Goal: Use online tool/utility: Utilize a website feature to perform a specific function

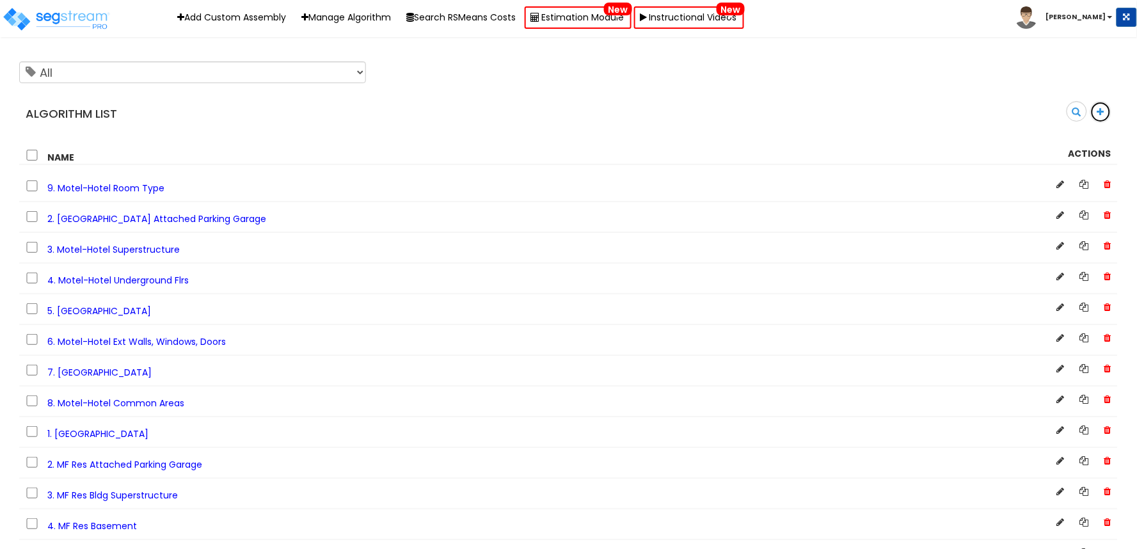
click at [1098, 115] on icon at bounding box center [1100, 112] width 7 height 9
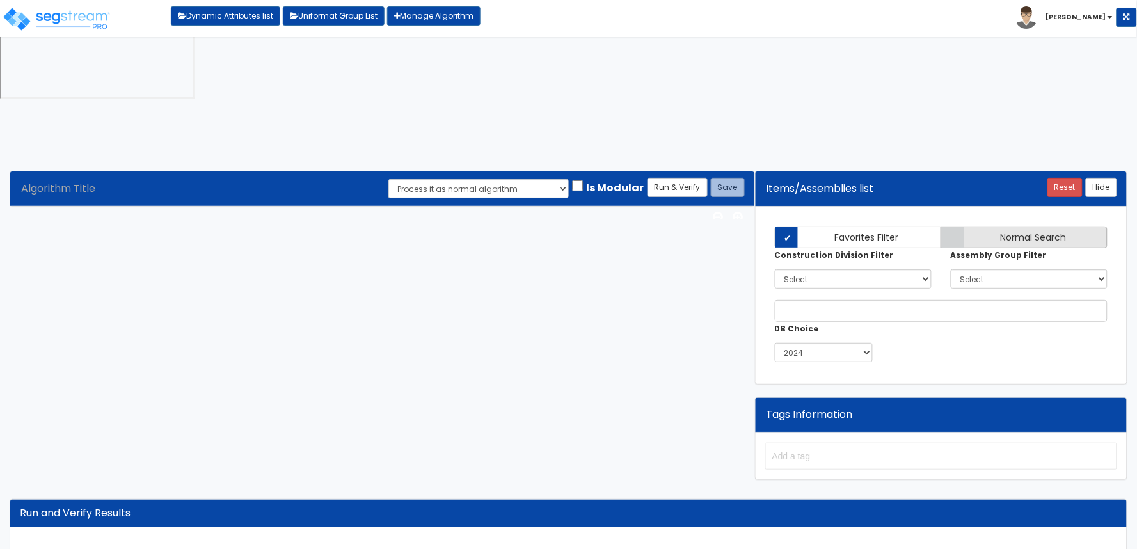
click at [1000, 231] on span "Normal Search" at bounding box center [1033, 237] width 66 height 13
click at [0, 0] on input "Normal Search" at bounding box center [0, 0] width 0 height 0
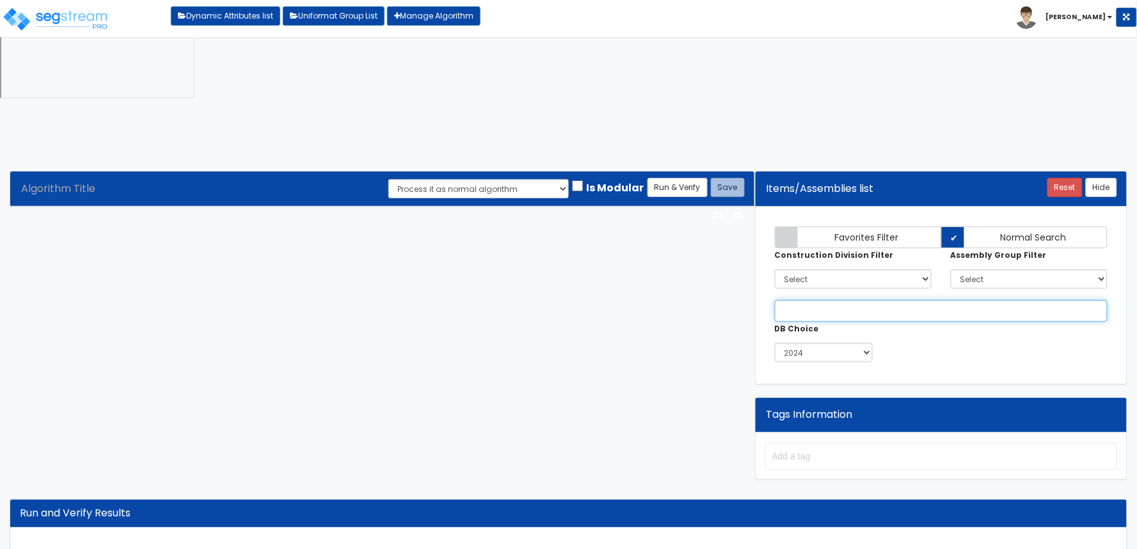
click at [924, 300] on input "text" at bounding box center [941, 311] width 333 height 22
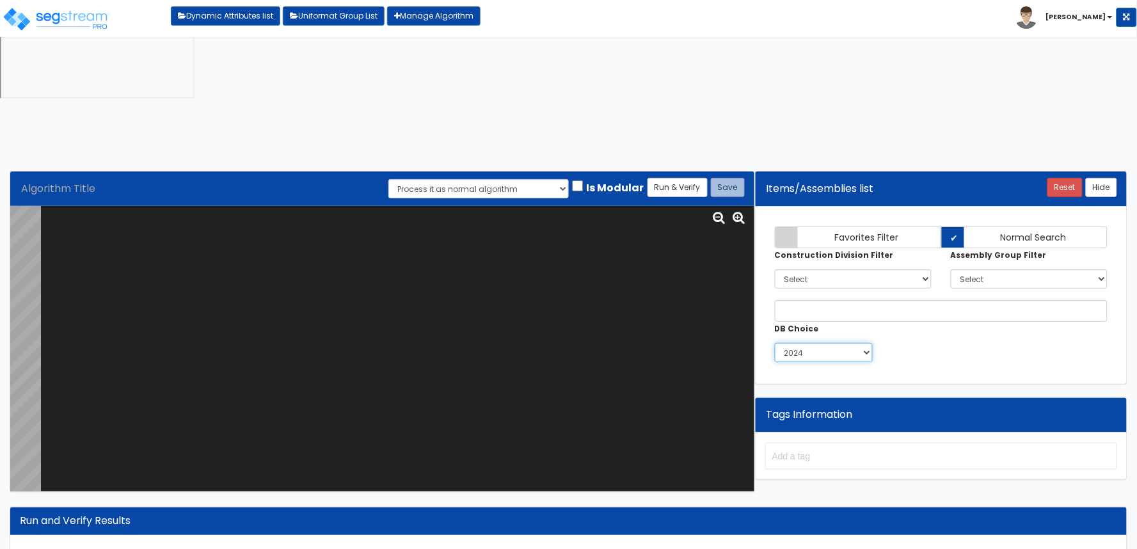
click at [856, 343] on select "2015 2020 2021 2022 2023 2024 2025" at bounding box center [824, 352] width 98 height 19
select select "2025"
click at [775, 343] on select "2015 2020 2021 2022 2023 2024 2025" at bounding box center [824, 352] width 98 height 19
click at [809, 300] on input "text" at bounding box center [941, 311] width 333 height 22
paste input "Spread footings, 3000 PSI concrete, load 200K, soil bearing capacity 3 KSF, 8' …"
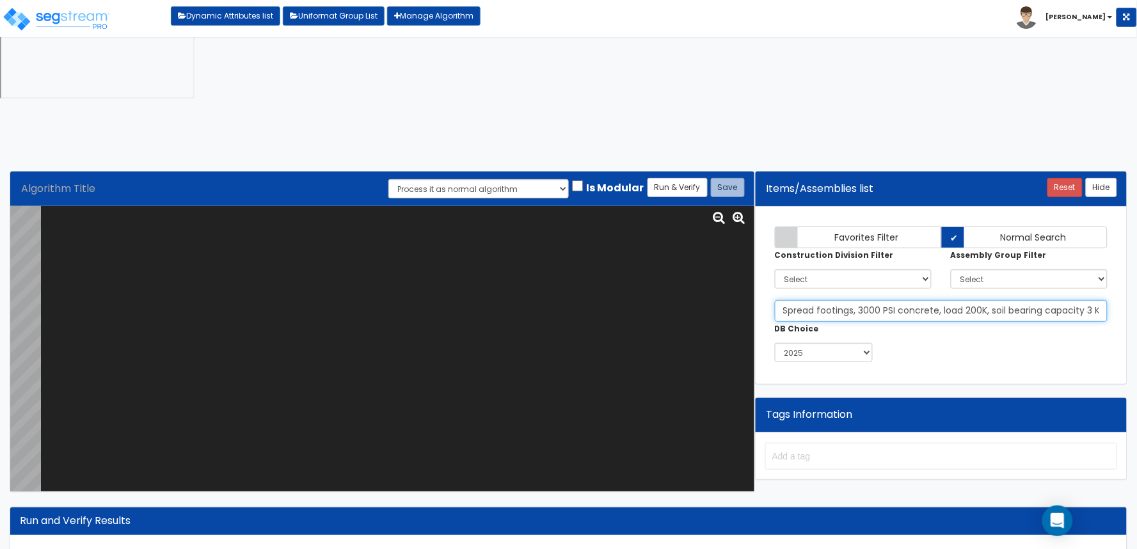
scroll to position [0, 118]
type input "Spread footings, 3000 PSI concrete, load 200K, soil bearing capacity 3 KSF, 8' …"
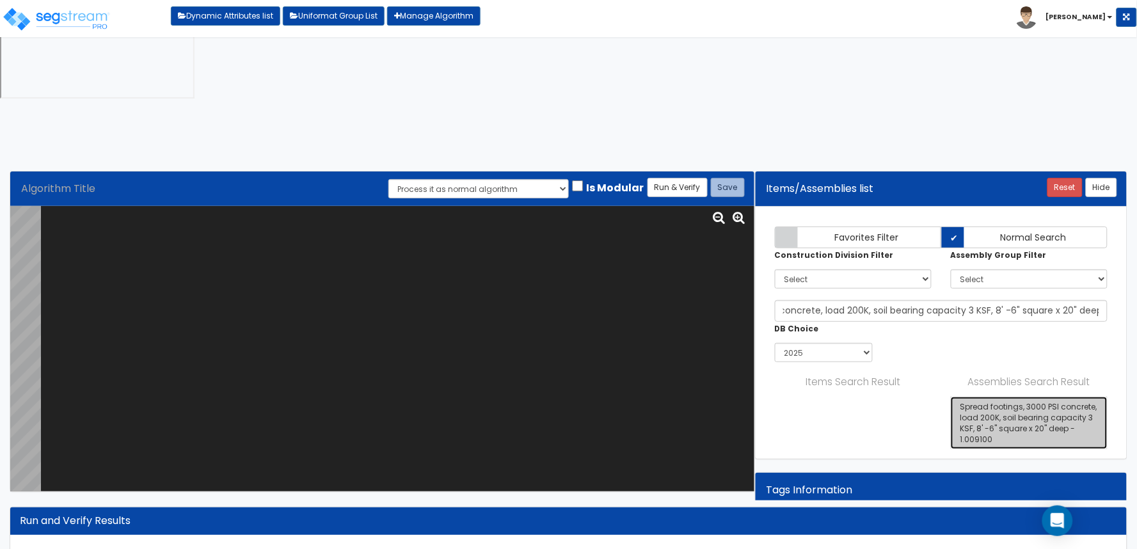
click at [1040, 397] on link "Spread footings, 3000 PSI concrete, load 200K, soil bearing capacity 3 KSF, 8' …" at bounding box center [1029, 423] width 157 height 53
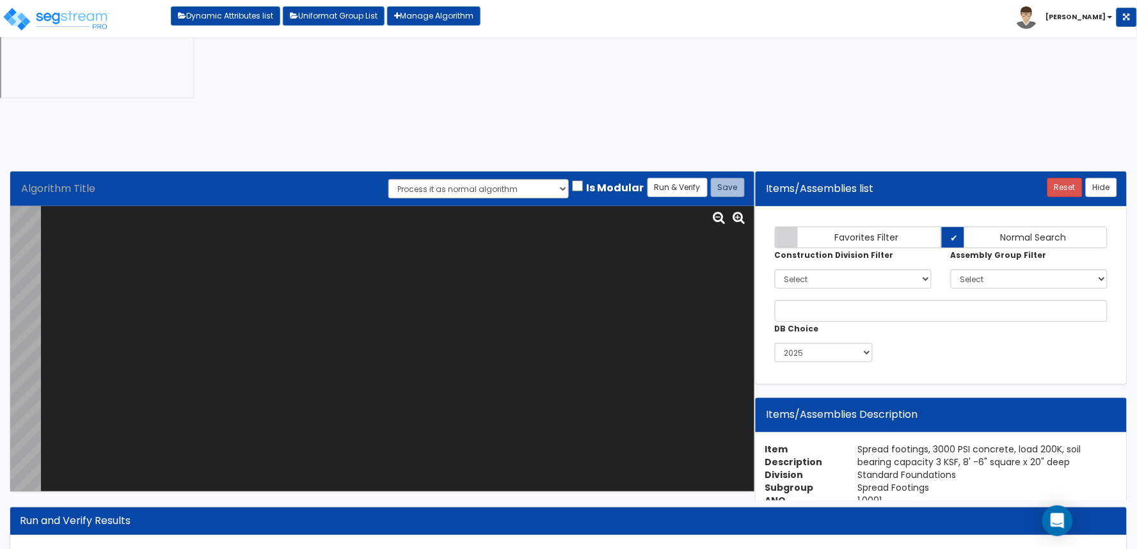
scroll to position [206, 0]
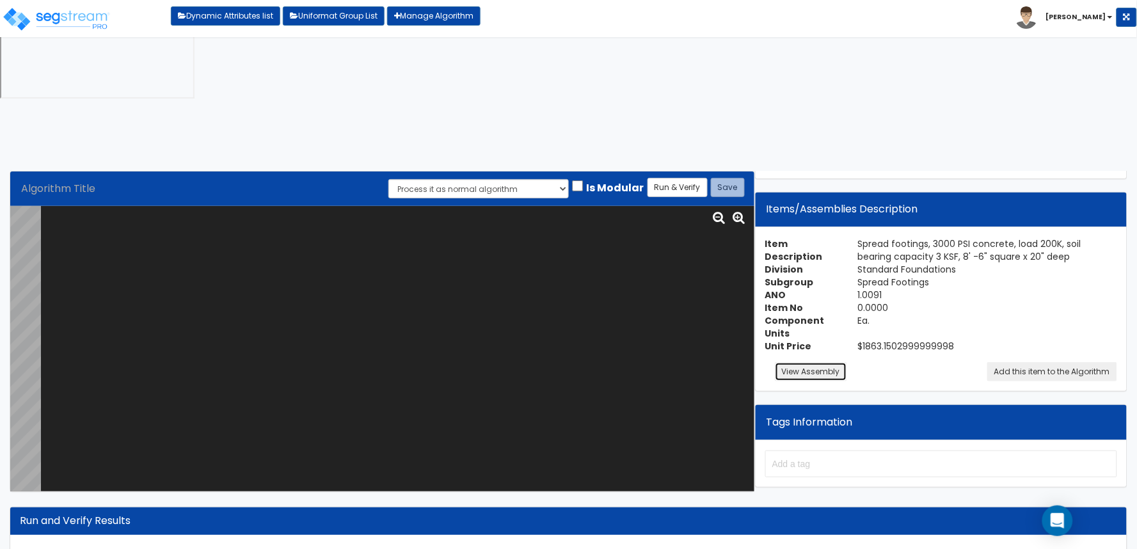
click at [809, 362] on button "View Assembly" at bounding box center [811, 371] width 72 height 19
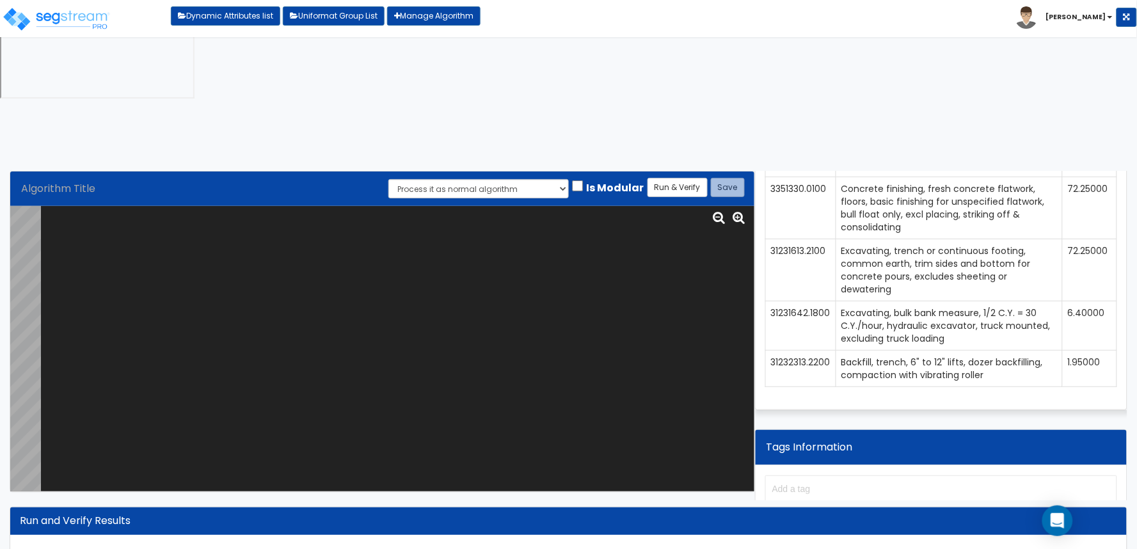
scroll to position [751, 0]
